Goal: Task Accomplishment & Management: Use online tool/utility

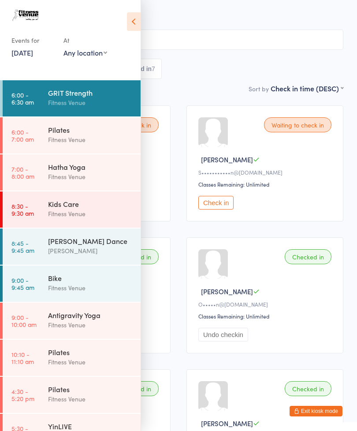
click at [30, 57] on link "[DATE]" at bounding box center [22, 53] width 22 height 10
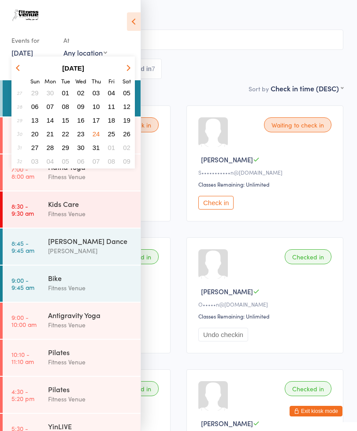
click at [125, 70] on button "button" at bounding box center [126, 68] width 13 height 12
click at [126, 72] on button "button" at bounding box center [126, 68] width 13 height 12
click at [81, 119] on span "17" at bounding box center [81, 120] width 8 height 8
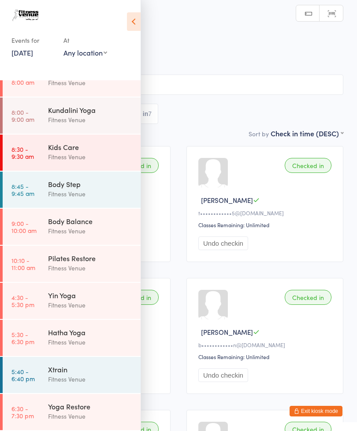
scroll to position [131, 0]
click at [73, 409] on div "Yoga Restore" at bounding box center [90, 407] width 85 height 10
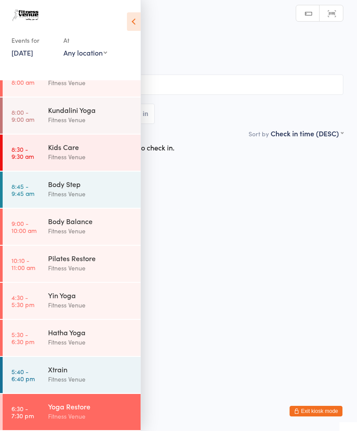
click at [140, 23] on icon at bounding box center [134, 21] width 14 height 19
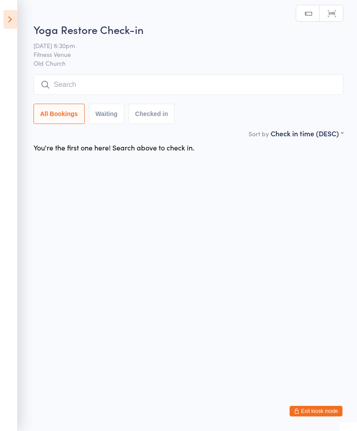
click at [98, 85] on input "search" at bounding box center [189, 85] width 310 height 20
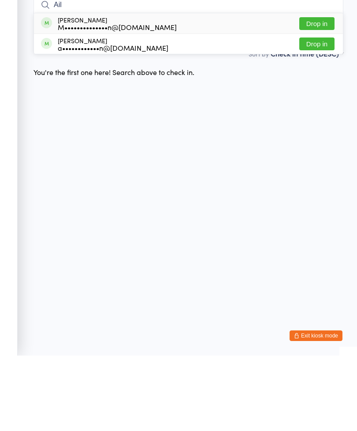
type input "Ail"
click at [314, 93] on button "Drop in" at bounding box center [317, 99] width 35 height 13
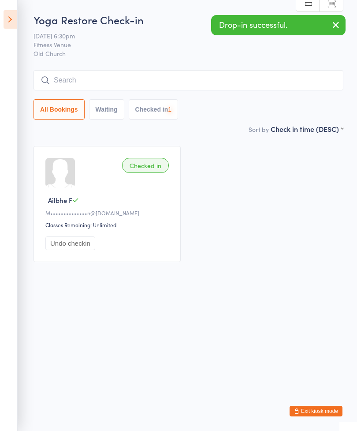
click at [181, 78] on input "search" at bounding box center [189, 80] width 310 height 20
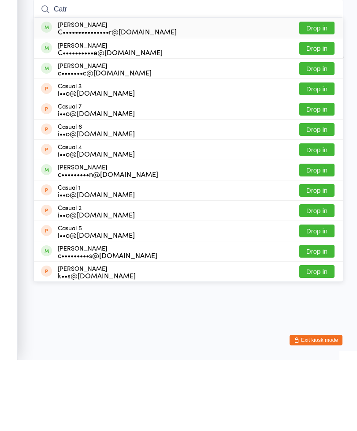
type input "Catr"
click at [328, 93] on button "Drop in" at bounding box center [317, 99] width 35 height 13
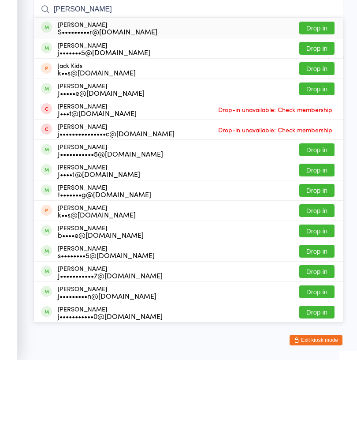
type input "J"
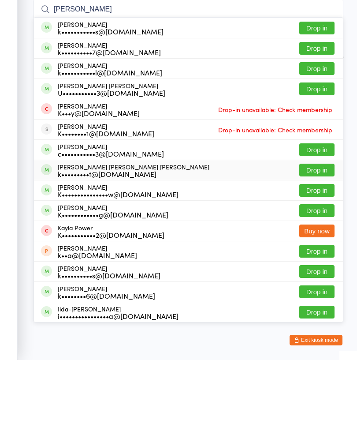
type input "[PERSON_NAME]"
click at [169, 231] on div "[PERSON_NAME] [PERSON_NAME] [PERSON_NAME] k•••••••••t@[DOMAIN_NAME] Drop in" at bounding box center [188, 241] width 309 height 20
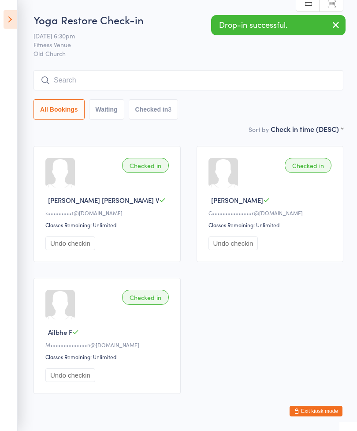
click at [158, 85] on input "search" at bounding box center [189, 80] width 310 height 20
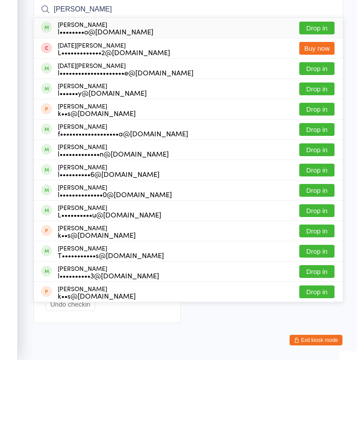
type input "[PERSON_NAME]"
click at [329, 93] on button "Drop in" at bounding box center [317, 99] width 35 height 13
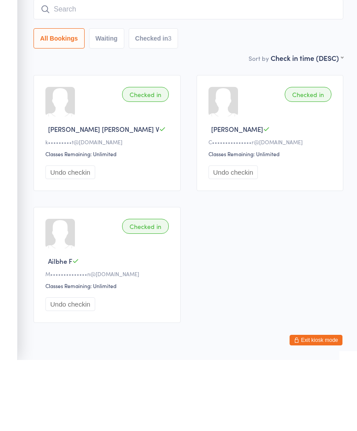
scroll to position [38, 0]
